Goal: Task Accomplishment & Management: Manage account settings

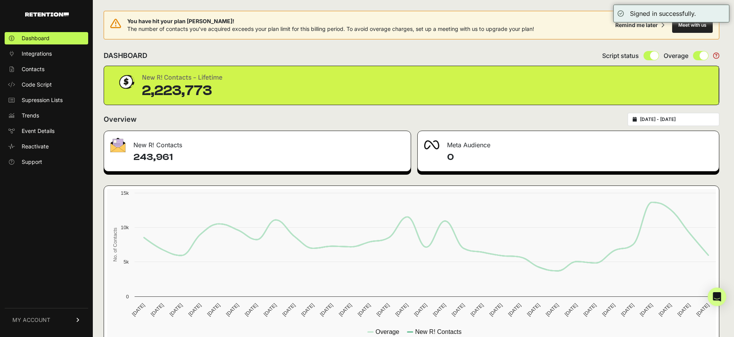
click at [687, 116] on div "[DATE] - [DATE]" at bounding box center [674, 119] width 92 height 13
type input "[DATE]"
click at [674, 119] on input "[DATE] - [DATE]" at bounding box center [677, 119] width 74 height 6
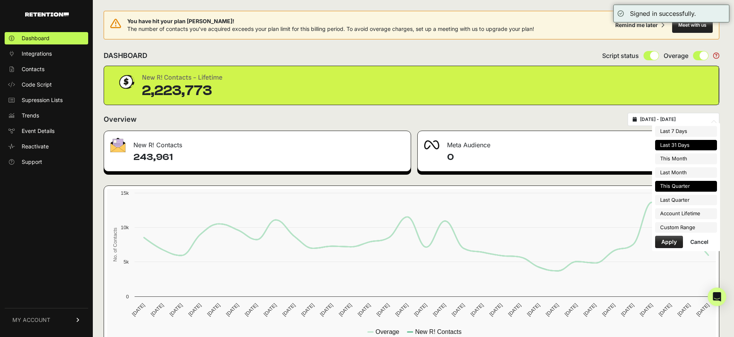
type input "[DATE]"
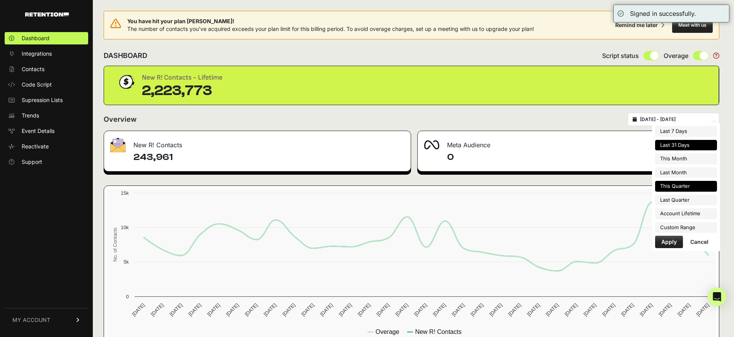
type input "[DATE]"
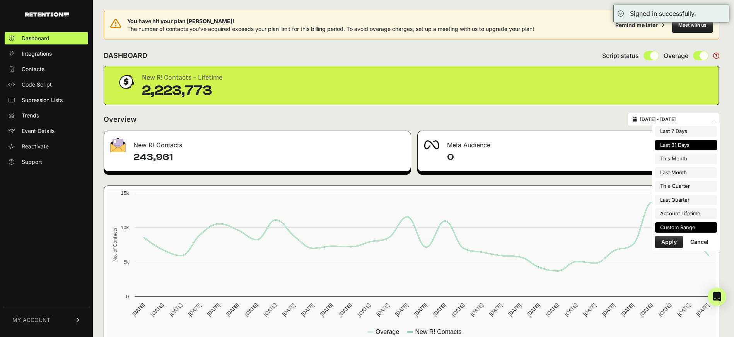
click at [672, 225] on li "Custom Range" at bounding box center [686, 227] width 62 height 11
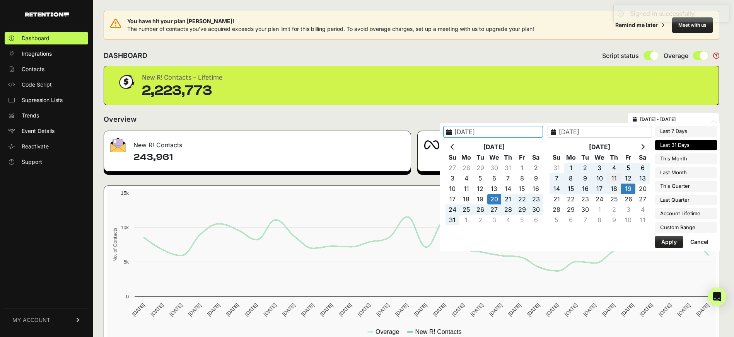
type input "[DATE]"
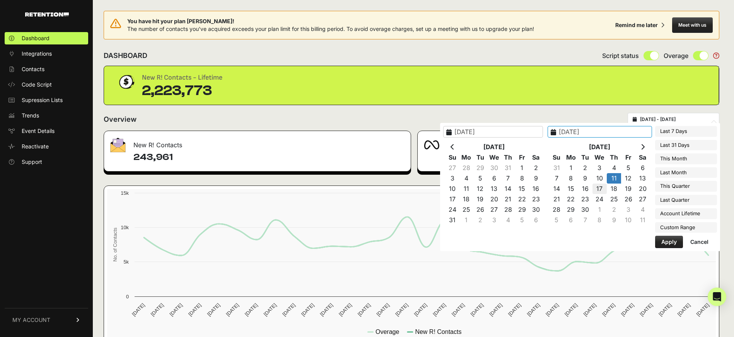
drag, startPoint x: 620, startPoint y: 178, endPoint x: 608, endPoint y: 186, distance: 14.3
type input "[DATE]"
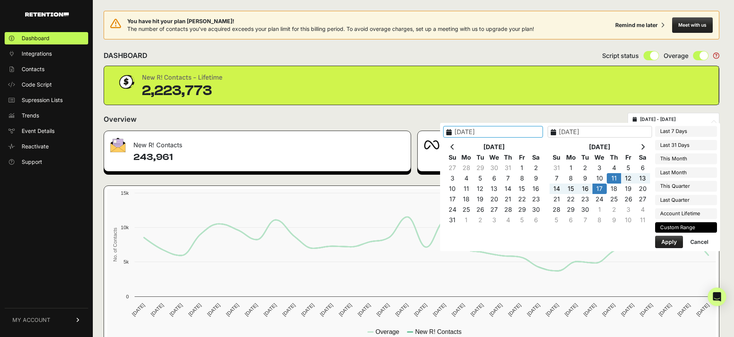
type input "[DATE]"
click at [673, 242] on button "Apply" at bounding box center [669, 242] width 28 height 12
type input "[DATE] - [DATE]"
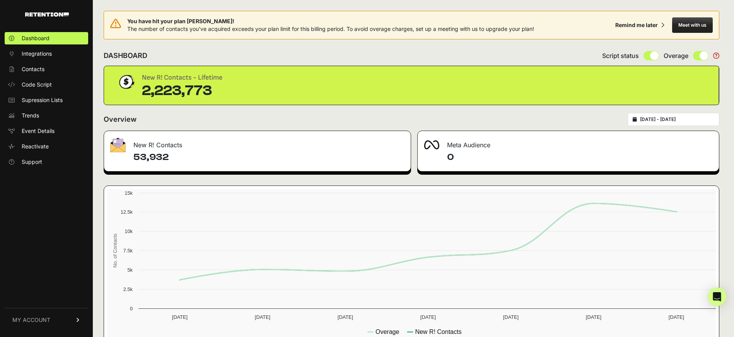
click at [44, 319] on span "MY ACCOUNT" at bounding box center [31, 320] width 38 height 8
click at [56, 321] on link "Sign Out" at bounding box center [47, 325] width 84 height 12
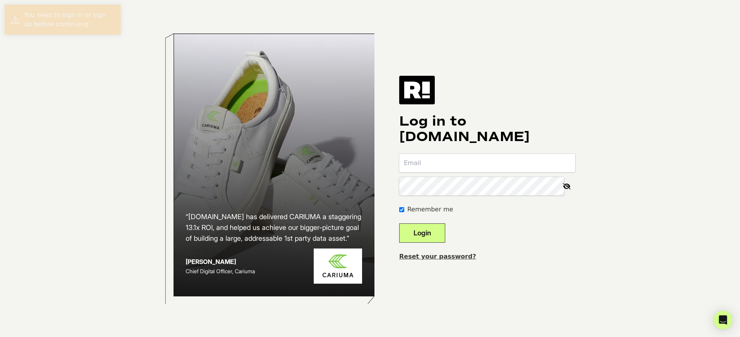
click at [468, 159] on input "email" at bounding box center [487, 163] width 176 height 19
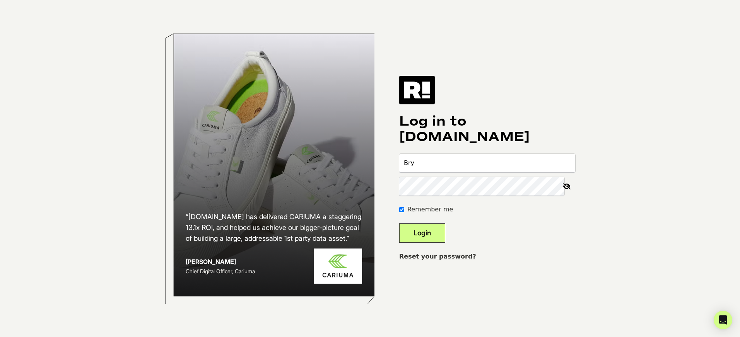
type input "[PERSON_NAME][EMAIL_ADDRESS][DOMAIN_NAME]"
click at [399, 224] on button "Login" at bounding box center [422, 233] width 46 height 19
